Goal: Navigation & Orientation: Find specific page/section

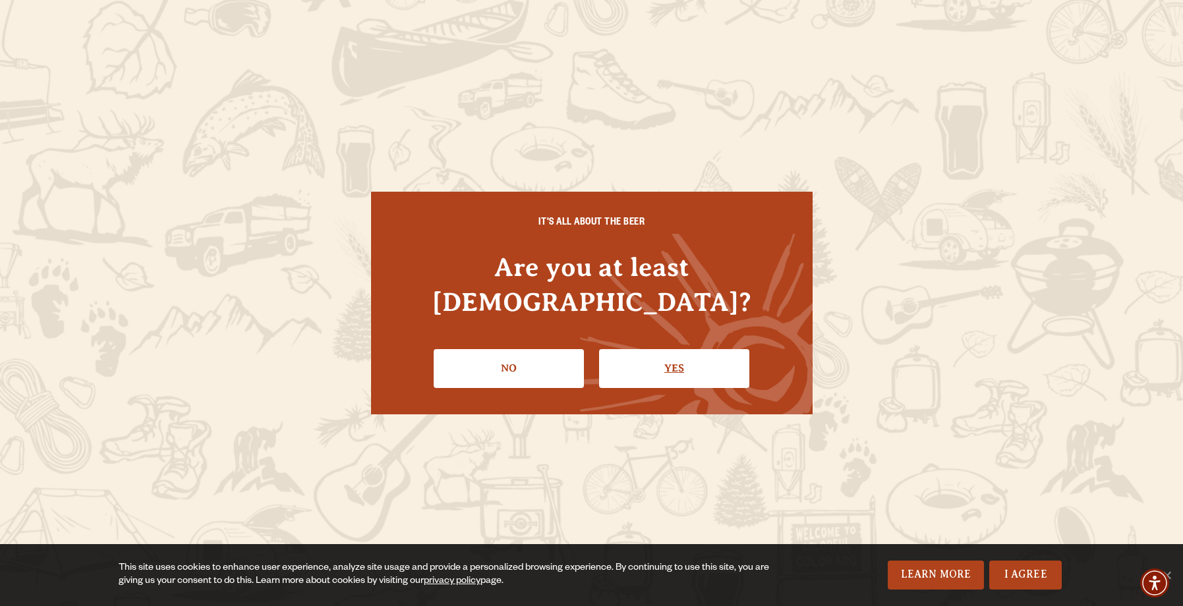
click at [675, 349] on link "Yes" at bounding box center [674, 368] width 150 height 38
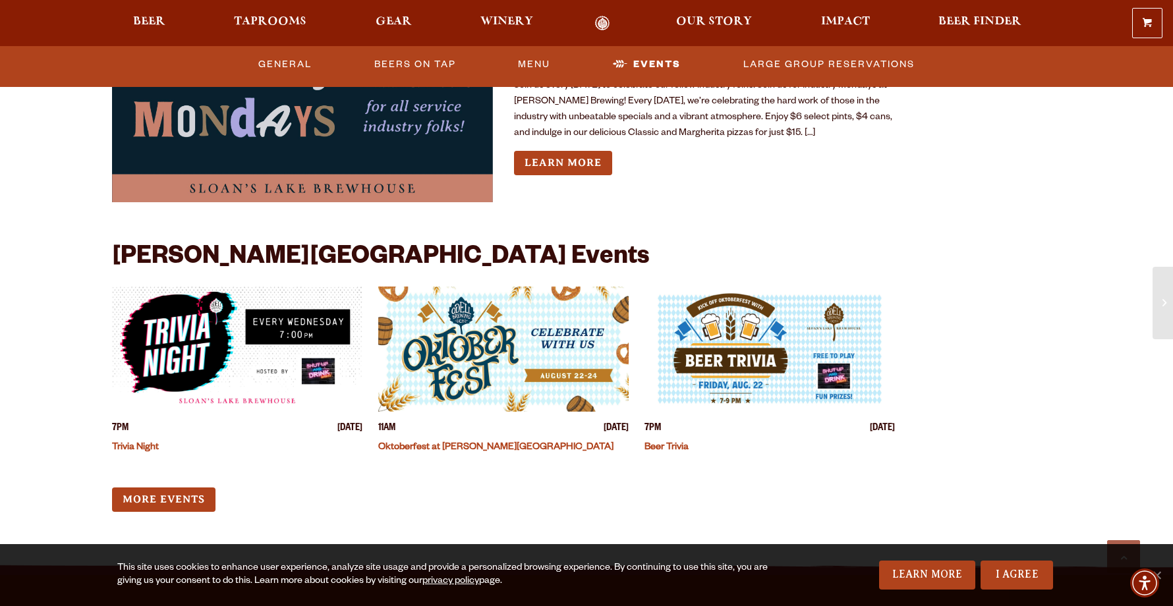
scroll to position [1450, 0]
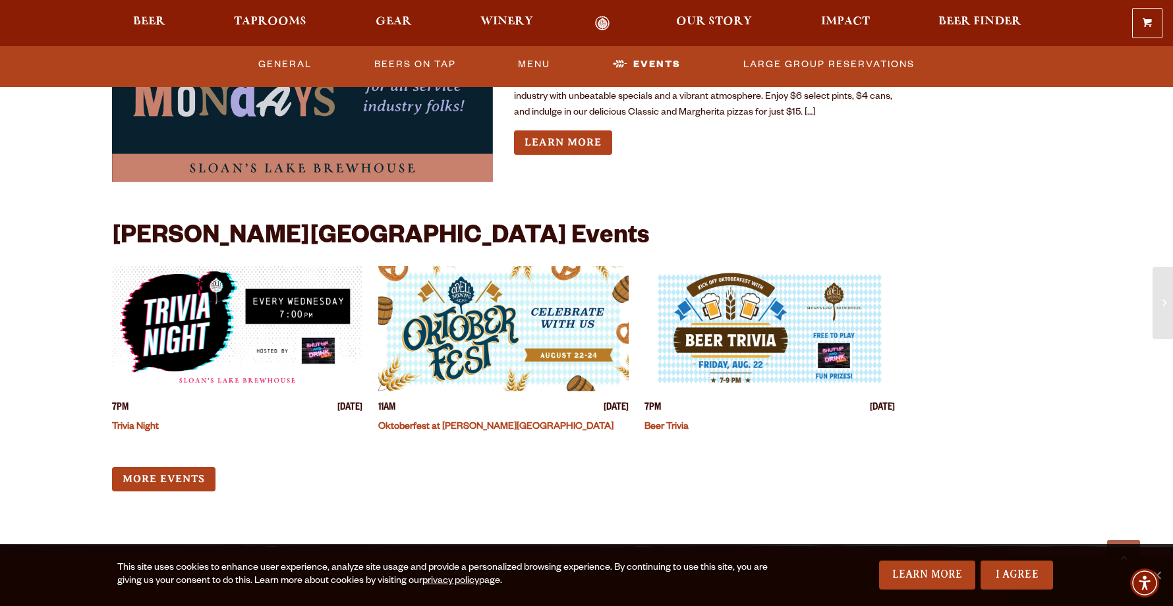
click at [455, 422] on link "Oktoberfest at [PERSON_NAME][GEOGRAPHIC_DATA]" at bounding box center [495, 427] width 235 height 11
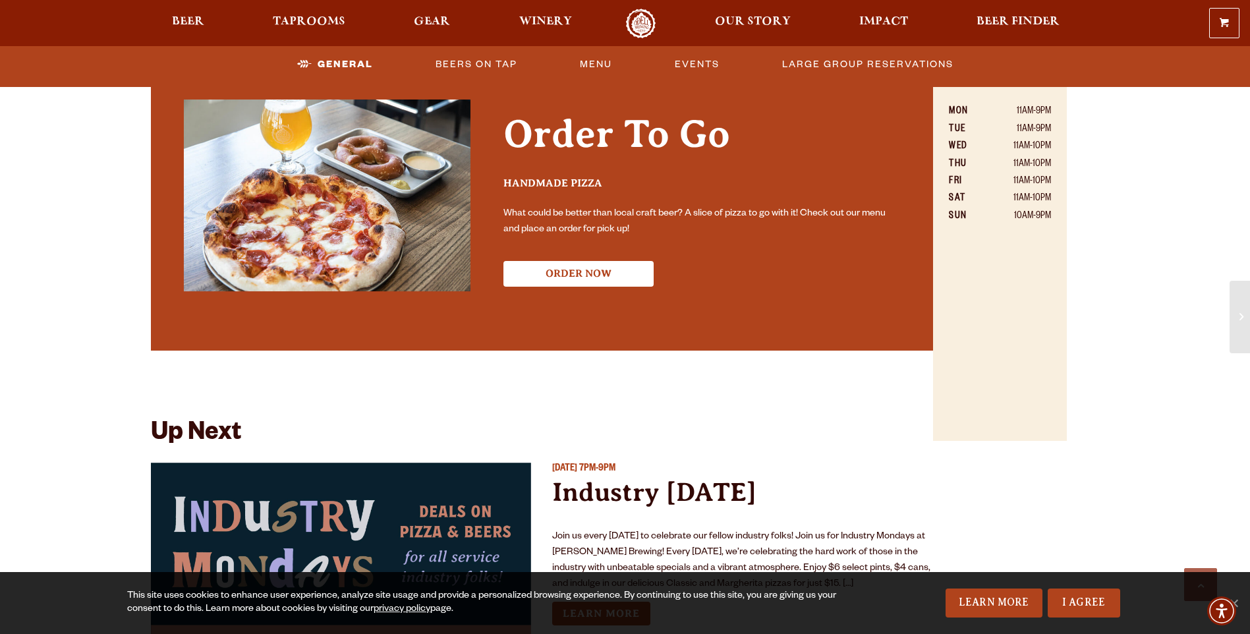
scroll to position [792, 0]
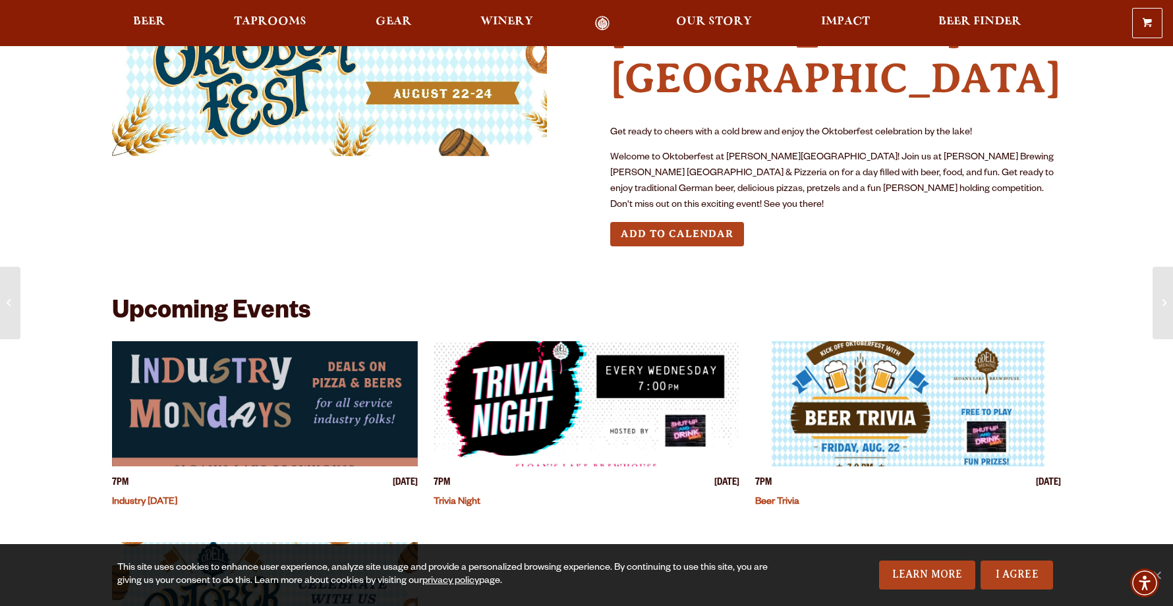
scroll to position [198, 0]
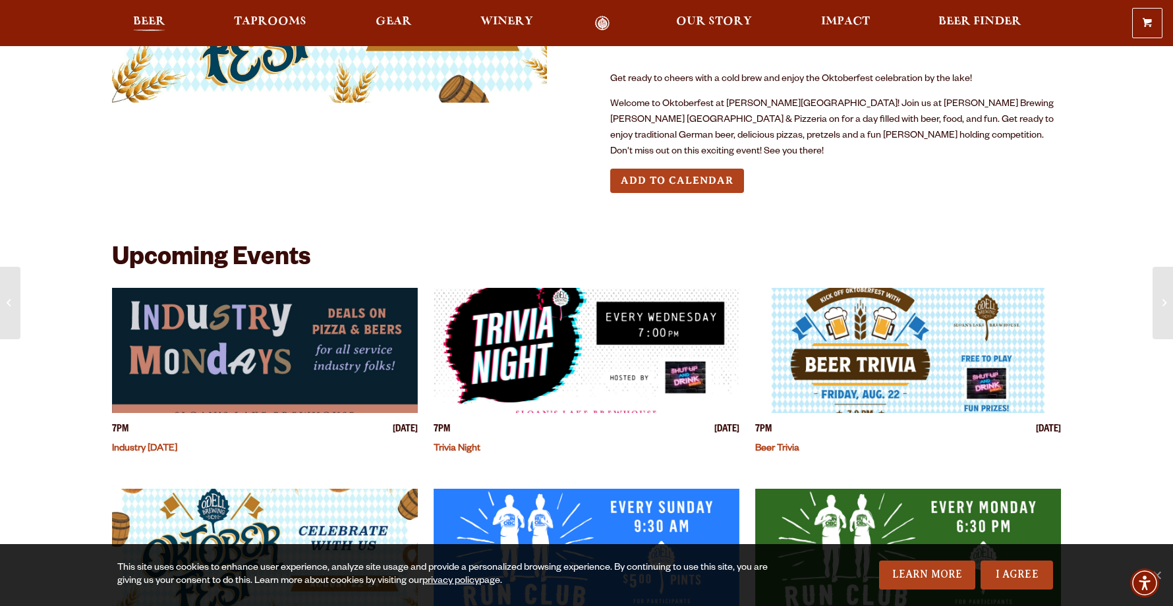
click at [146, 27] on span "Beer" at bounding box center [149, 21] width 32 height 11
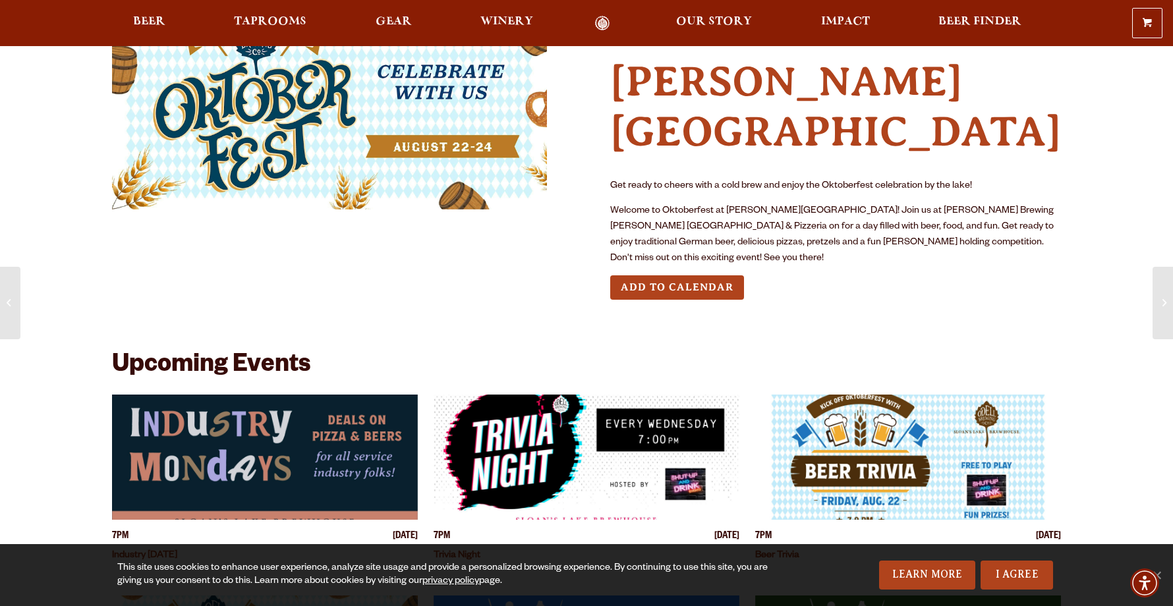
scroll to position [0, 0]
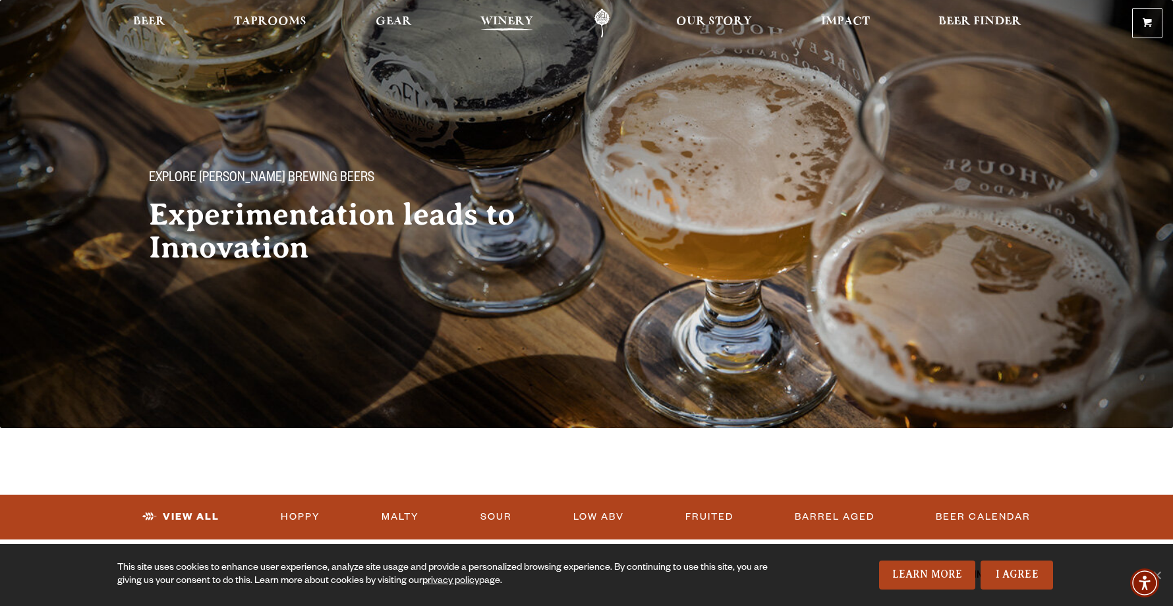
click at [518, 20] on span "Winery" at bounding box center [506, 21] width 53 height 11
click at [710, 27] on span "Our Story" at bounding box center [714, 21] width 76 height 11
